Goal: Check status: Check status

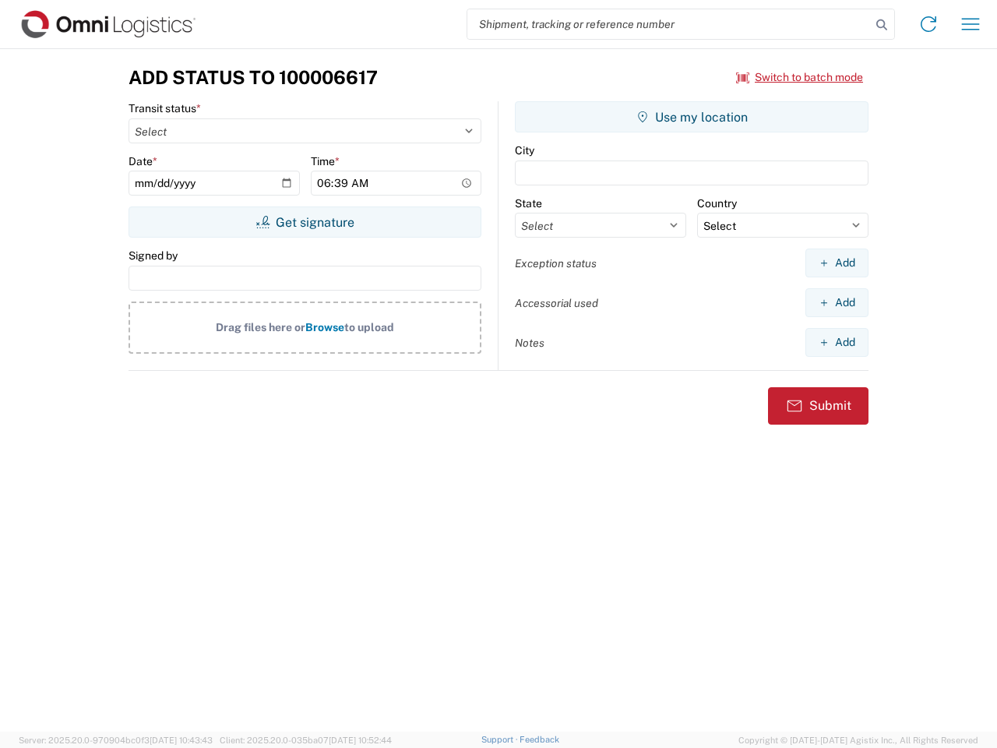
click at [669, 24] on input "search" at bounding box center [668, 24] width 403 height 30
click at [882, 25] on icon at bounding box center [882, 25] width 22 height 22
click at [928, 24] on icon at bounding box center [928, 24] width 25 height 25
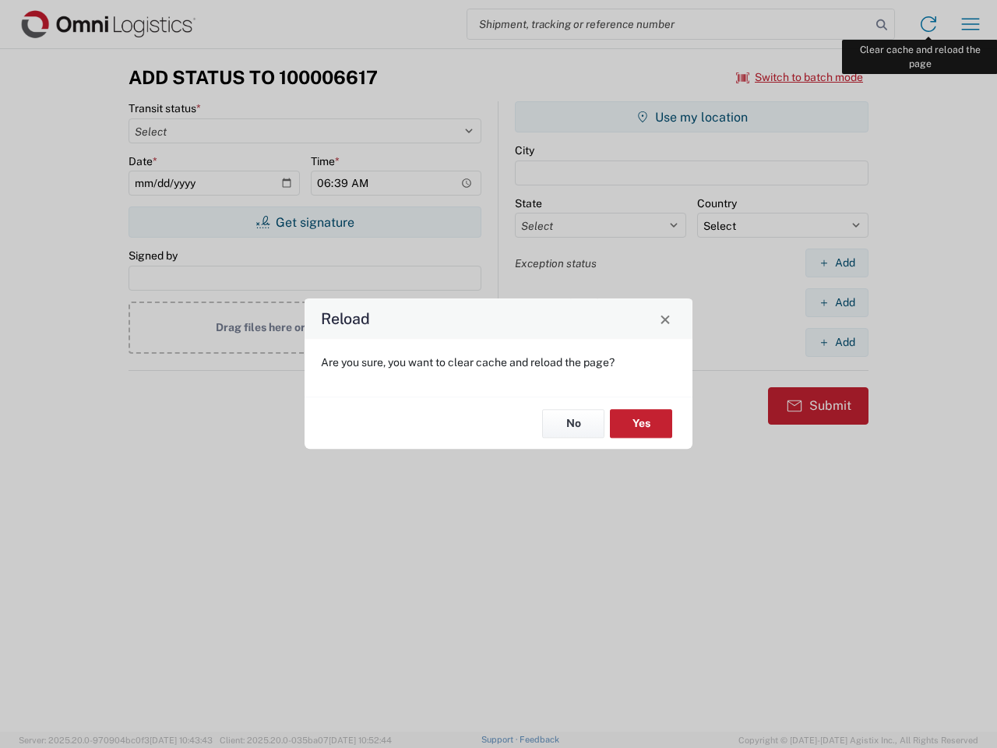
click at [970, 24] on div "Reload Are you sure, you want to clear cache and reload the page? No Yes" at bounding box center [498, 374] width 997 height 748
click at [800, 77] on div "Reload Are you sure, you want to clear cache and reload the page? No Yes" at bounding box center [498, 374] width 997 height 748
click at [304, 222] on div "Reload Are you sure, you want to clear cache and reload the page? No Yes" at bounding box center [498, 374] width 997 height 748
click at [692, 117] on div "Reload Are you sure, you want to clear cache and reload the page? No Yes" at bounding box center [498, 374] width 997 height 748
click at [836, 262] on div "Reload Are you sure, you want to clear cache and reload the page? No Yes" at bounding box center [498, 374] width 997 height 748
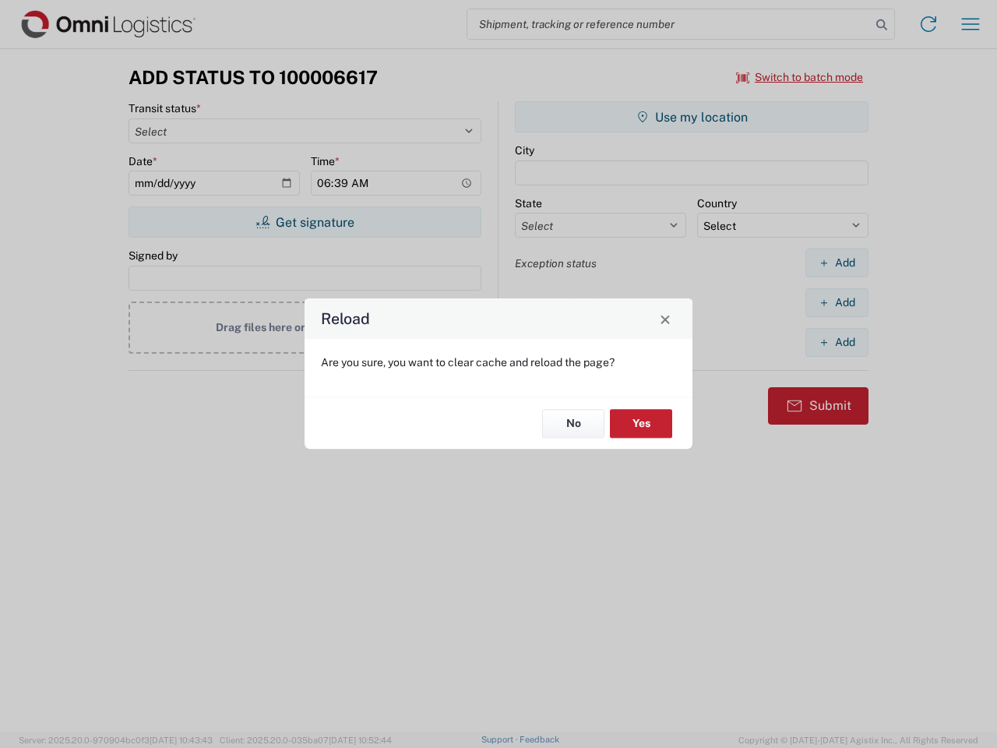
click at [836, 302] on div "Reload Are you sure, you want to clear cache and reload the page? No Yes" at bounding box center [498, 374] width 997 height 748
click at [836, 342] on div "Reload Are you sure, you want to clear cache and reload the page? No Yes" at bounding box center [498, 374] width 997 height 748
